Goal: Download file/media

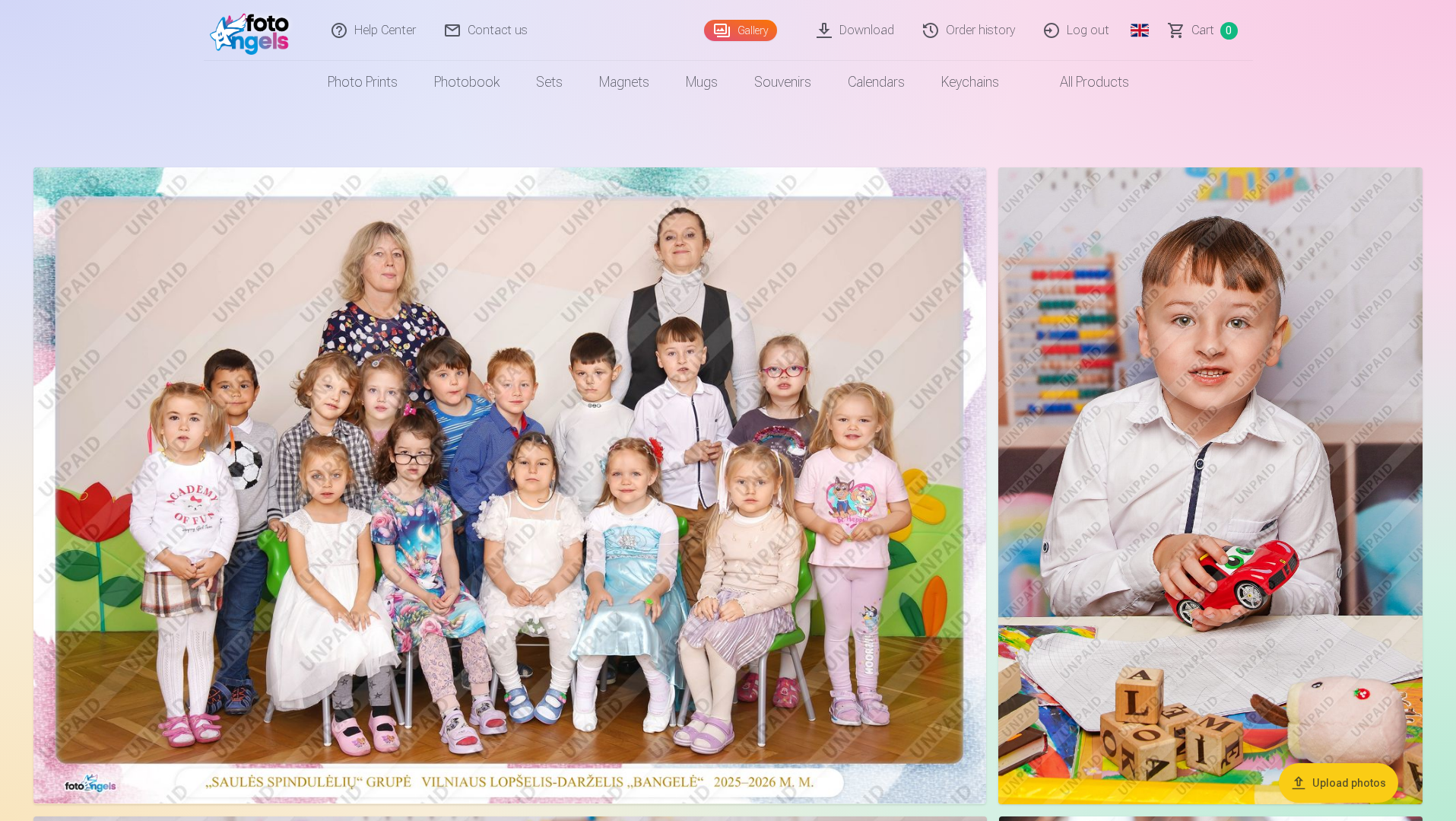
click at [886, 28] on link "Download" at bounding box center [856, 30] width 106 height 61
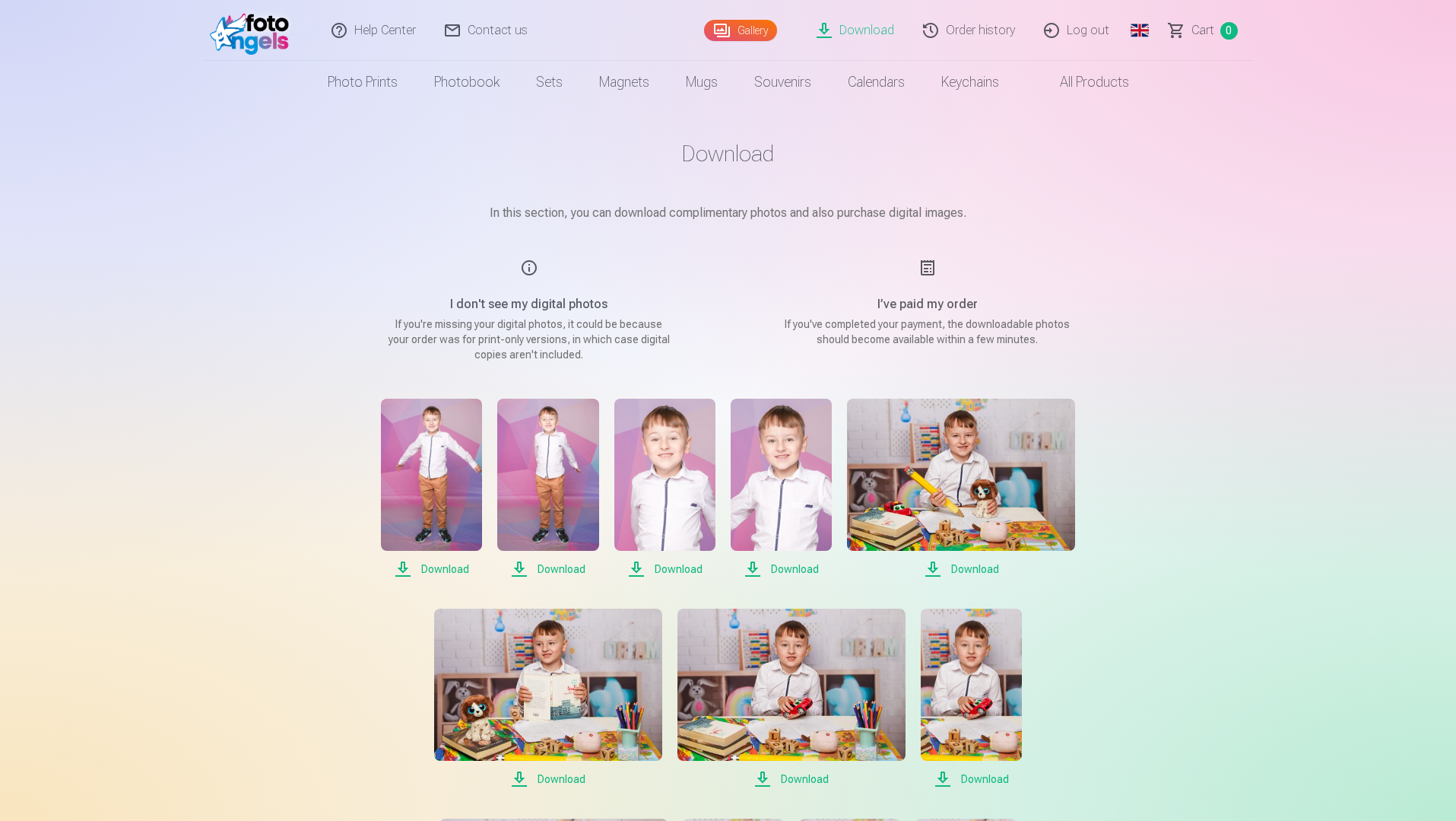
drag, startPoint x: 104, startPoint y: 282, endPoint x: 113, endPoint y: 237, distance: 45.9
